Goal: Find specific page/section: Find specific page/section

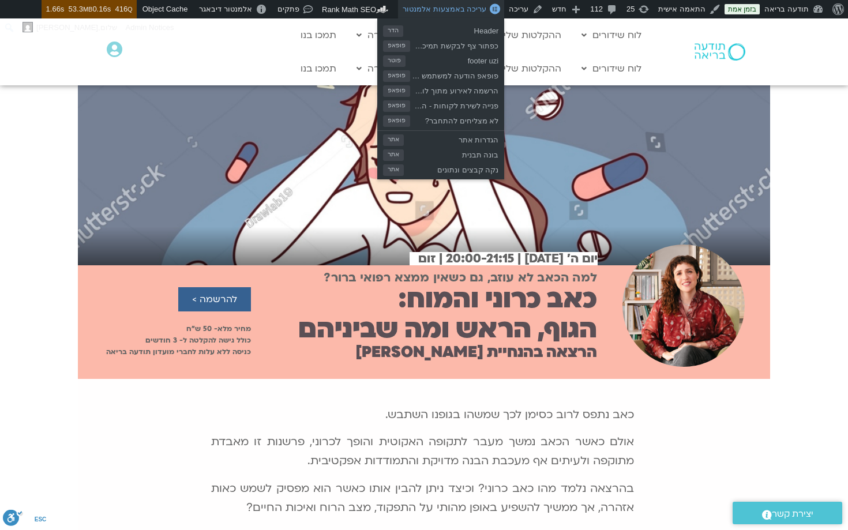
click at [466, 9] on span "עריכה באמצעות אלמנטור" at bounding box center [445, 9] width 84 height 9
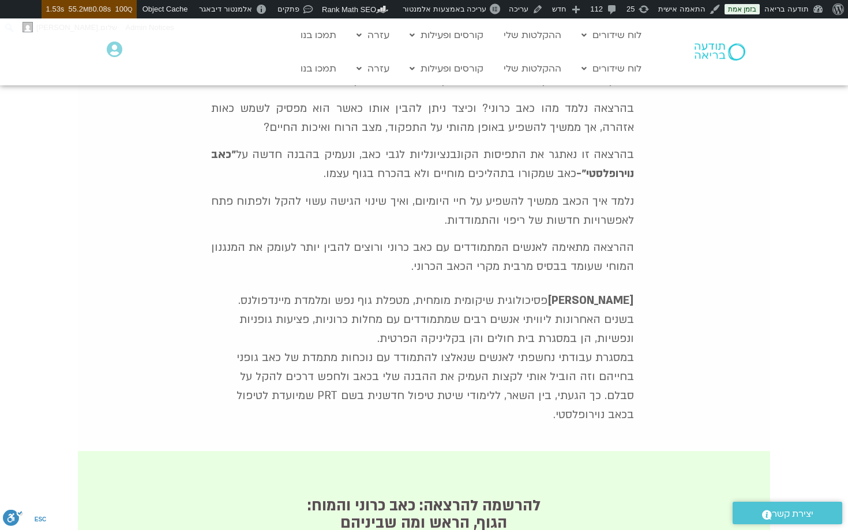
scroll to position [376, 0]
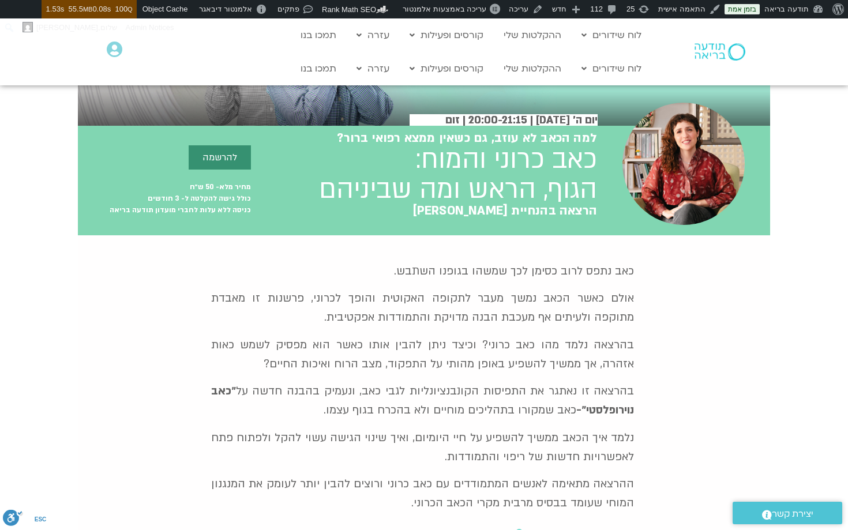
scroll to position [110, 0]
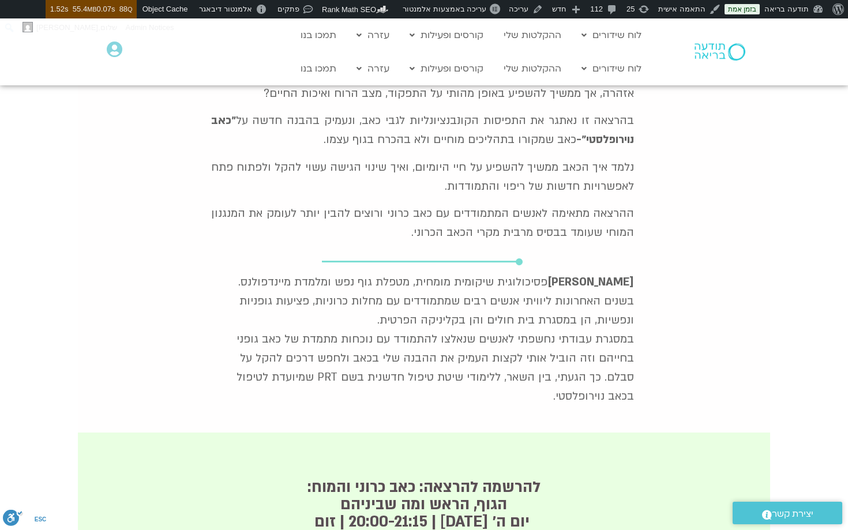
scroll to position [409, 0]
